Goal: Register for event/course

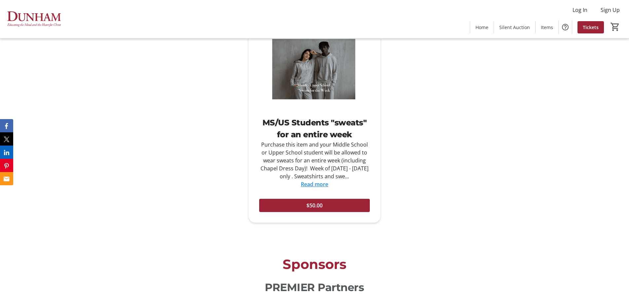
scroll to position [1065, 0]
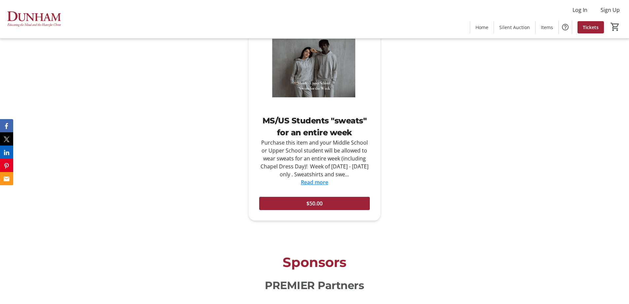
click at [323, 178] on link "Read more" at bounding box center [314, 181] width 27 height 7
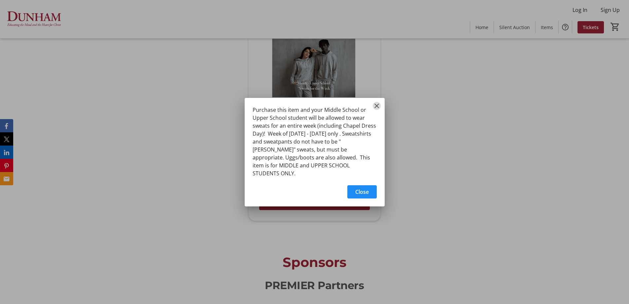
click at [380, 109] on mat-icon "Close" at bounding box center [377, 106] width 8 height 8
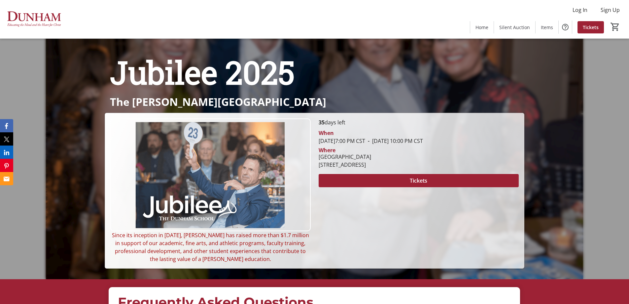
scroll to position [22, 0]
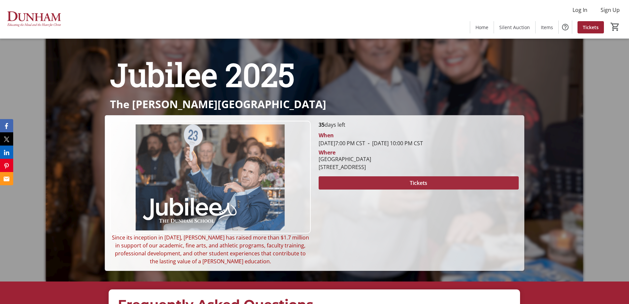
click at [387, 181] on span at bounding box center [419, 183] width 200 height 16
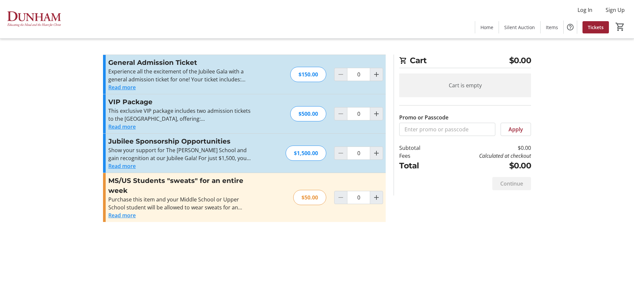
click at [130, 87] on button "Read more" at bounding box center [121, 87] width 27 height 8
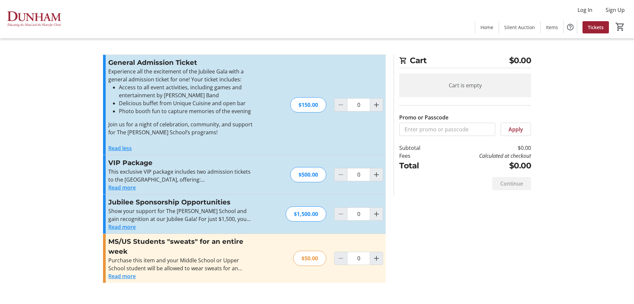
click at [123, 188] on button "Read more" at bounding box center [121, 187] width 27 height 8
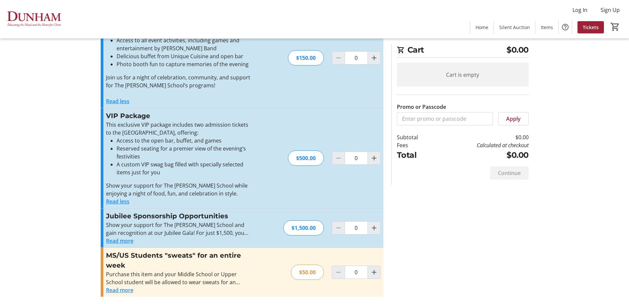
scroll to position [48, 0]
click at [128, 242] on button "Read more" at bounding box center [119, 240] width 27 height 8
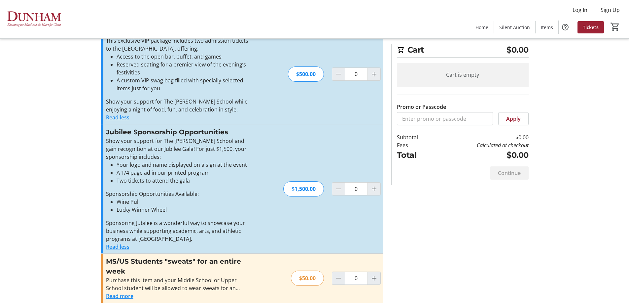
scroll to position [137, 0]
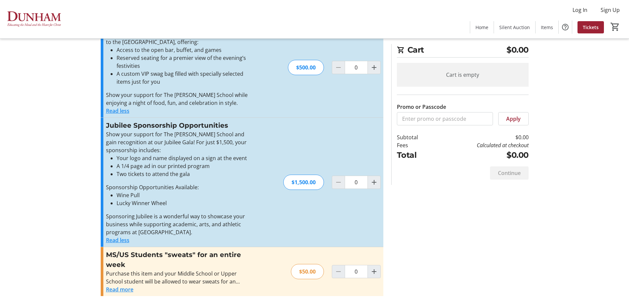
click at [121, 288] on button "Read more" at bounding box center [119, 289] width 27 height 8
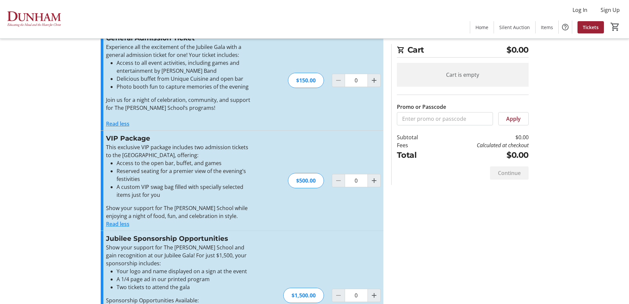
scroll to position [0, 0]
